Goal: Find specific fact: Find specific fact

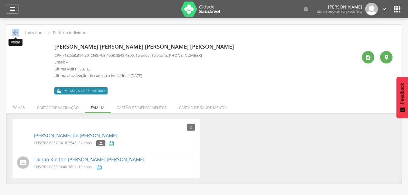
click at [17, 33] on icon "" at bounding box center [15, 32] width 7 height 7
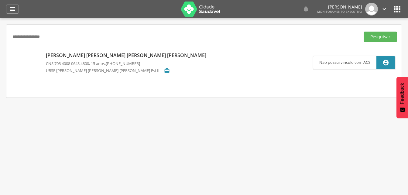
drag, startPoint x: 17, startPoint y: 33, endPoint x: 96, endPoint y: 38, distance: 79.5
click at [96, 39] on input "**********" at bounding box center [184, 37] width 347 height 10
click at [56, 35] on input "**********" at bounding box center [184, 37] width 347 height 10
type input "*"
type input "**********"
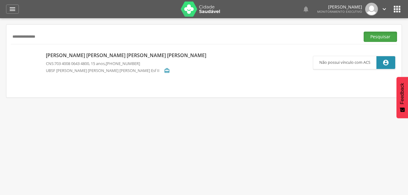
click at [384, 36] on button "Pesquisar" at bounding box center [380, 37] width 33 height 10
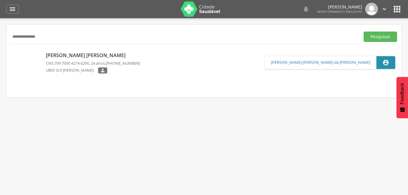
click at [87, 58] on p "[PERSON_NAME] [PERSON_NAME]" at bounding box center [93, 55] width 94 height 7
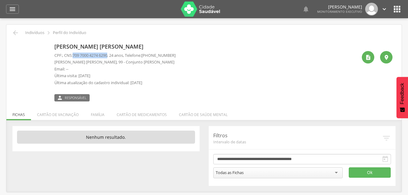
drag, startPoint x: 75, startPoint y: 54, endPoint x: 111, endPoint y: 56, distance: 35.6
click at [107, 56] on span "709 7000 4274 6290" at bounding box center [90, 55] width 35 height 5
click at [232, 64] on div "[PERSON_NAME] [PERSON_NAME] CPF: , CNS: [PHONE_NUMBER] , 24 anos, Telefone: [PH…" at bounding box center [205, 71] width 303 height 60
drag, startPoint x: 74, startPoint y: 54, endPoint x: 112, endPoint y: 54, distance: 38.3
click at [112, 54] on p "CPF: , CNS: [PHONE_NUMBER] , 24 anos, Telefone: [PHONE_NUMBER]" at bounding box center [114, 56] width 121 height 6
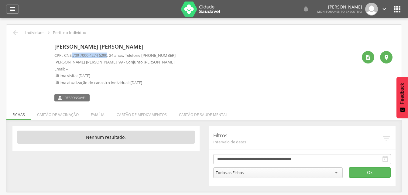
drag, startPoint x: 112, startPoint y: 54, endPoint x: 100, endPoint y: 55, distance: 12.2
copy p ": 709 7000 4274 6290"
click at [205, 57] on div "[PERSON_NAME] [PERSON_NAME] CPF: , CNS: [PHONE_NUMBER] , 24 anos, Telefone: [PH…" at bounding box center [205, 71] width 303 height 60
click at [95, 115] on li "Família" at bounding box center [98, 113] width 26 height 14
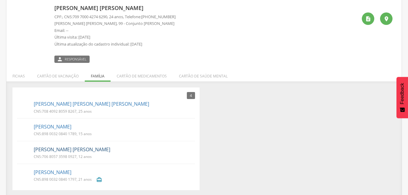
scroll to position [40, 0]
